Goal: Information Seeking & Learning: Compare options

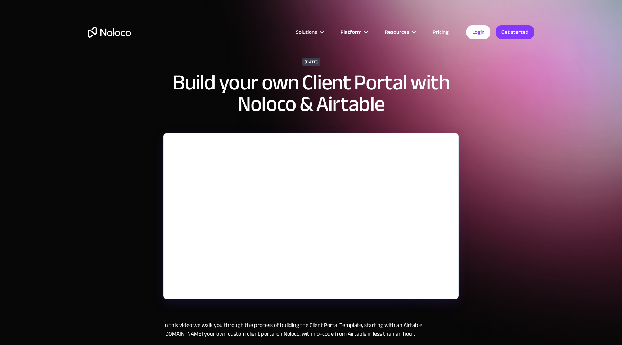
click at [119, 34] on img "home" at bounding box center [109, 32] width 43 height 11
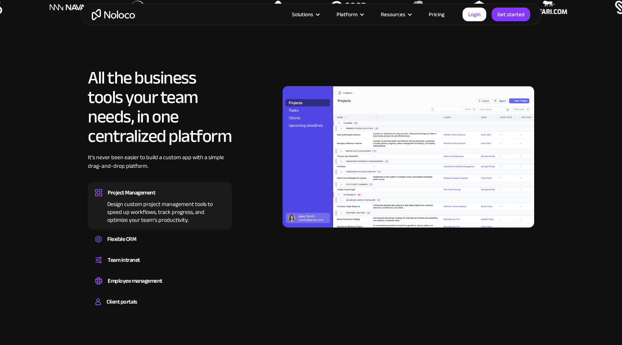
scroll to position [691, 0]
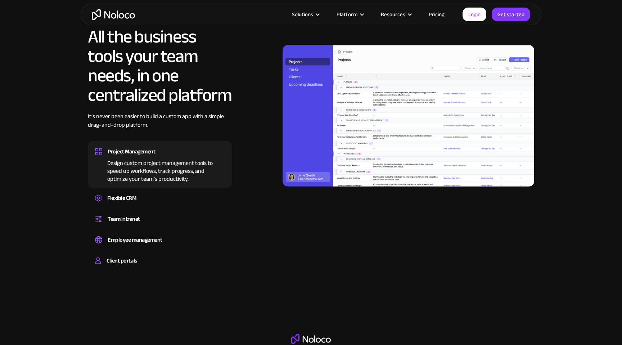
click at [437, 14] on link "Pricing" at bounding box center [437, 14] width 34 height 9
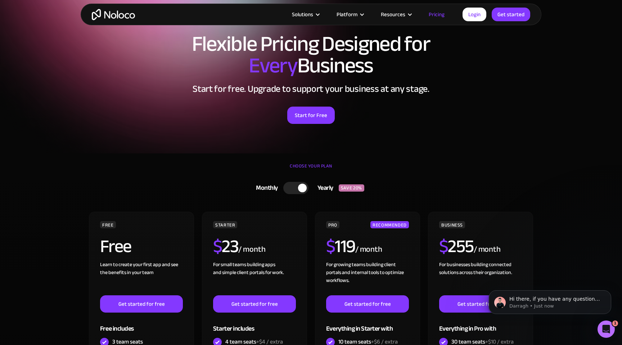
scroll to position [5, 0]
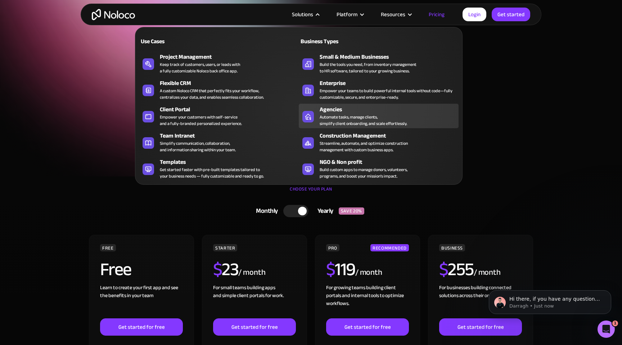
click at [341, 123] on div "Automate tasks, manage clients, simplify client onboarding, and scale effortles…" at bounding box center [364, 120] width 88 height 13
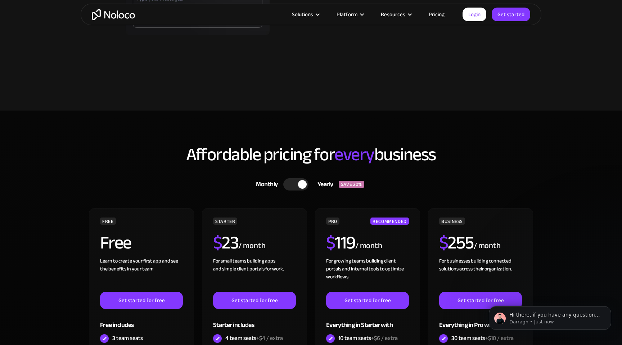
scroll to position [1868, 0]
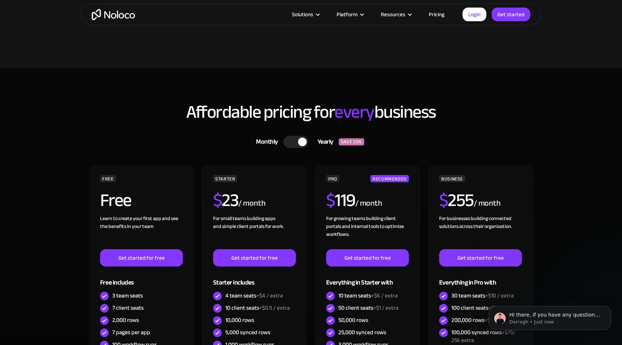
click at [296, 142] on div at bounding box center [295, 142] width 25 height 12
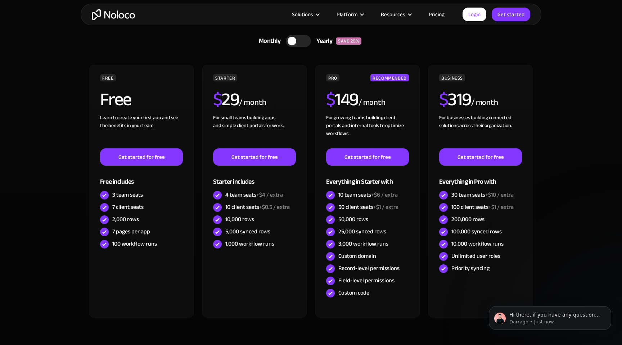
scroll to position [2003, 0]
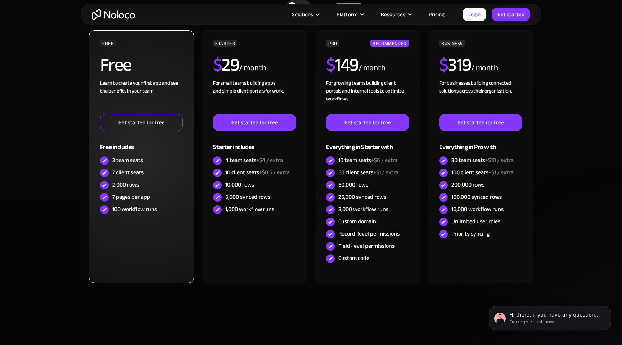
click at [140, 123] on link "Get started for free" at bounding box center [141, 122] width 83 height 17
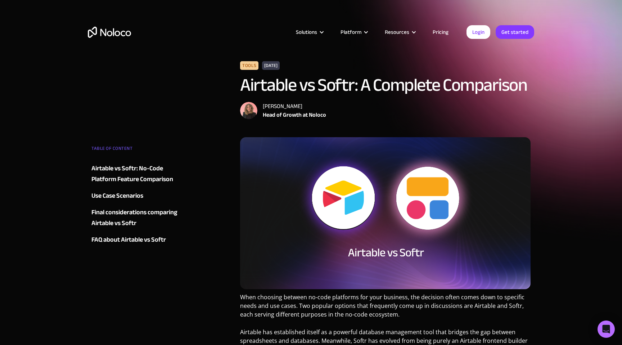
click at [124, 195] on div "Use Case Scenarios" at bounding box center [117, 196] width 52 height 11
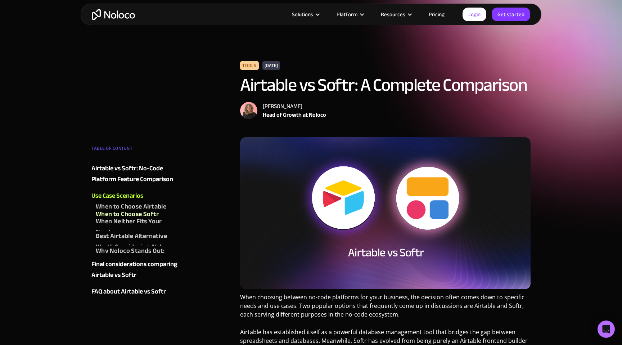
scroll to position [1022, 0]
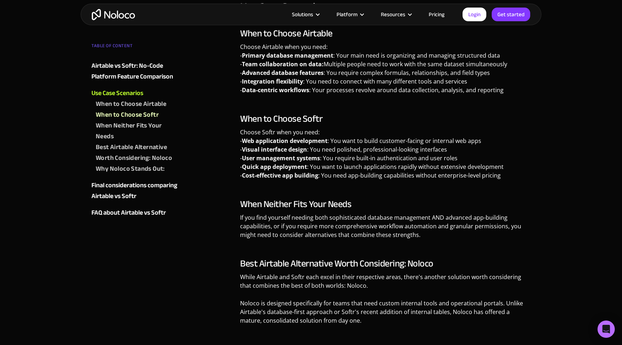
click at [358, 144] on p "Choose Softr when you need: - Web application development : You want to build c…" at bounding box center [385, 156] width 291 height 57
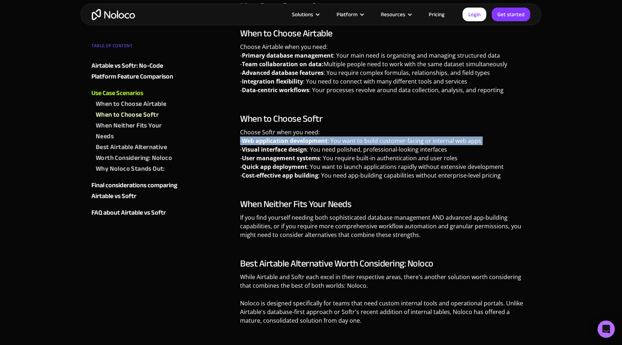
click at [358, 144] on p "Choose Softr when you need: - Web application development : You want to build c…" at bounding box center [385, 156] width 291 height 57
click at [375, 139] on p "Choose Softr when you need: - Web application development : You want to build c…" at bounding box center [385, 156] width 291 height 57
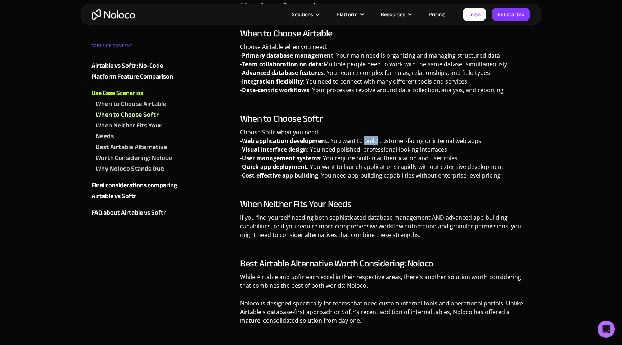
click at [375, 139] on p "Choose Softr when you need: - Web application development : You want to build c…" at bounding box center [385, 156] width 291 height 57
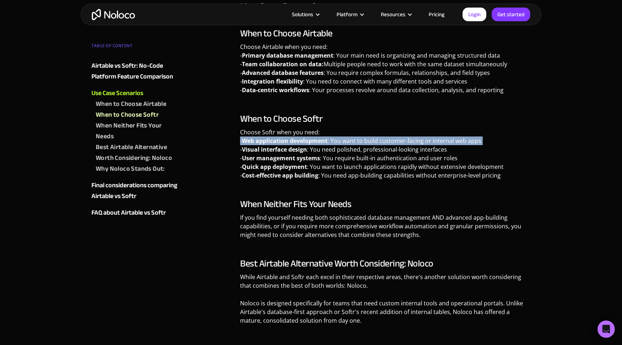
click at [375, 139] on p "Choose Softr when you need: - Web application development : You want to build c…" at bounding box center [385, 156] width 291 height 57
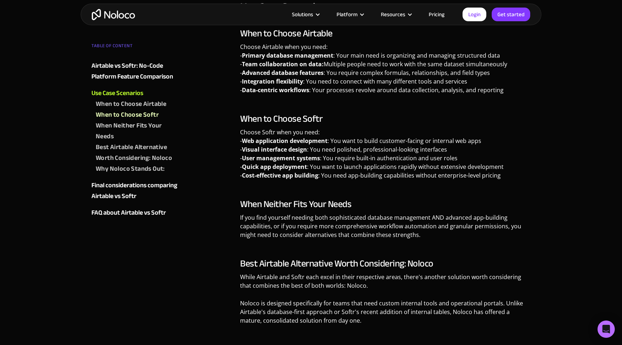
click at [273, 148] on strong "Visual interface design" at bounding box center [274, 149] width 65 height 8
click at [274, 158] on strong "User management systems" at bounding box center [281, 158] width 78 height 8
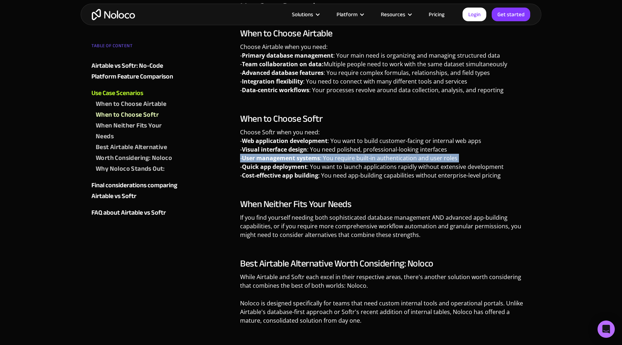
click at [274, 158] on strong "User management systems" at bounding box center [281, 158] width 78 height 8
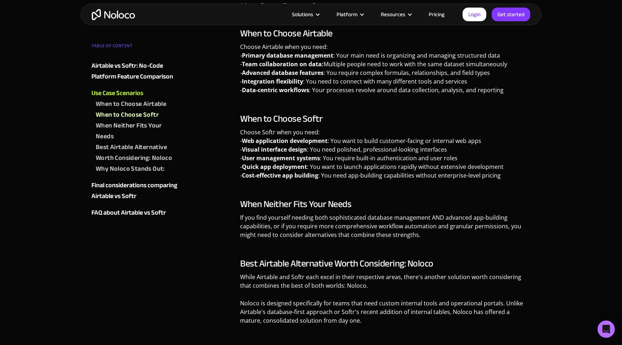
click at [263, 165] on strong "Quick app deployment" at bounding box center [274, 167] width 65 height 8
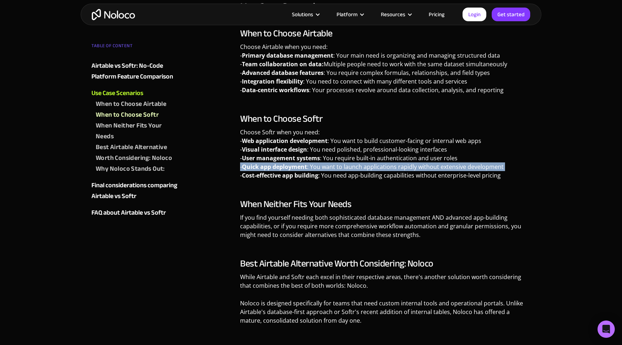
click at [263, 165] on strong "Quick app deployment" at bounding box center [274, 167] width 65 height 8
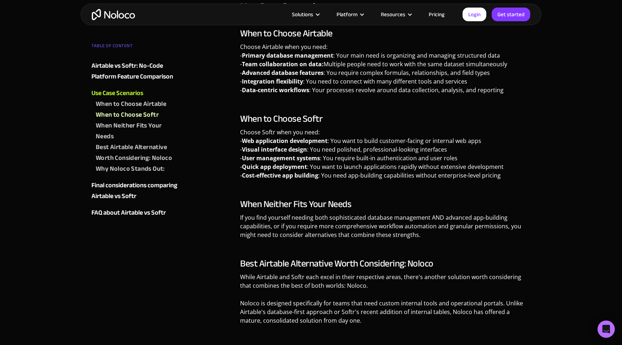
click at [270, 175] on strong "Cost-effective app building" at bounding box center [280, 175] width 76 height 8
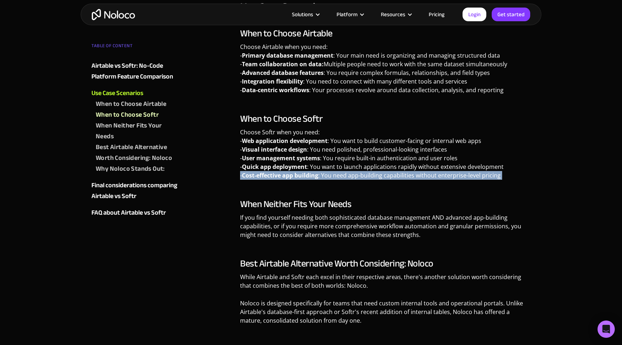
click at [270, 175] on strong "Cost-effective app building" at bounding box center [280, 175] width 76 height 8
click at [126, 149] on div "Best Airtable Alternative Worth Considering: Noloco" at bounding box center [137, 153] width 83 height 22
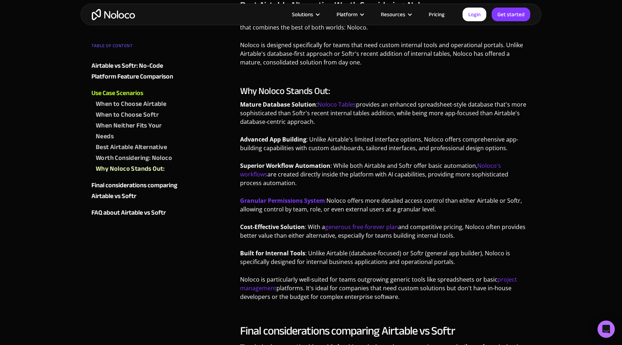
click at [119, 147] on div "Best Airtable Alternative Worth Considering: Noloco" at bounding box center [137, 153] width 83 height 22
click at [120, 142] on div "Best Airtable Alternative Worth Considering: Noloco" at bounding box center [137, 153] width 83 height 22
click at [159, 139] on div "When Neither Fits Your Needs" at bounding box center [137, 131] width 83 height 22
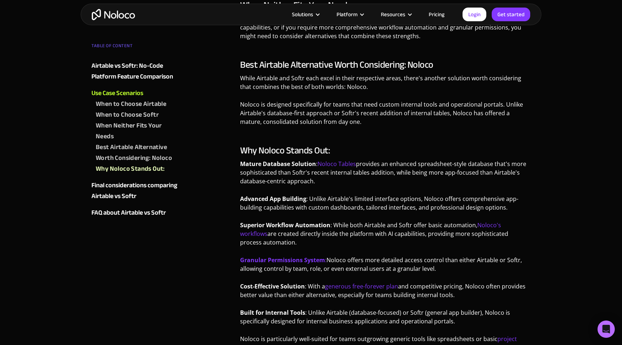
click at [107, 139] on div "When Neither Fits Your Needs" at bounding box center [137, 131] width 83 height 22
click at [104, 134] on div "When Neither Fits Your Needs" at bounding box center [137, 131] width 83 height 22
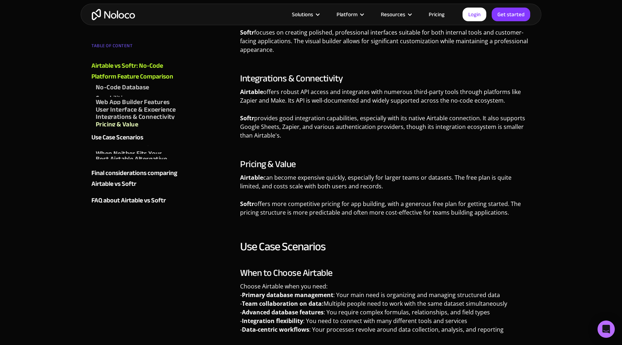
scroll to position [770, 0]
